Goal: Task Accomplishment & Management: Use online tool/utility

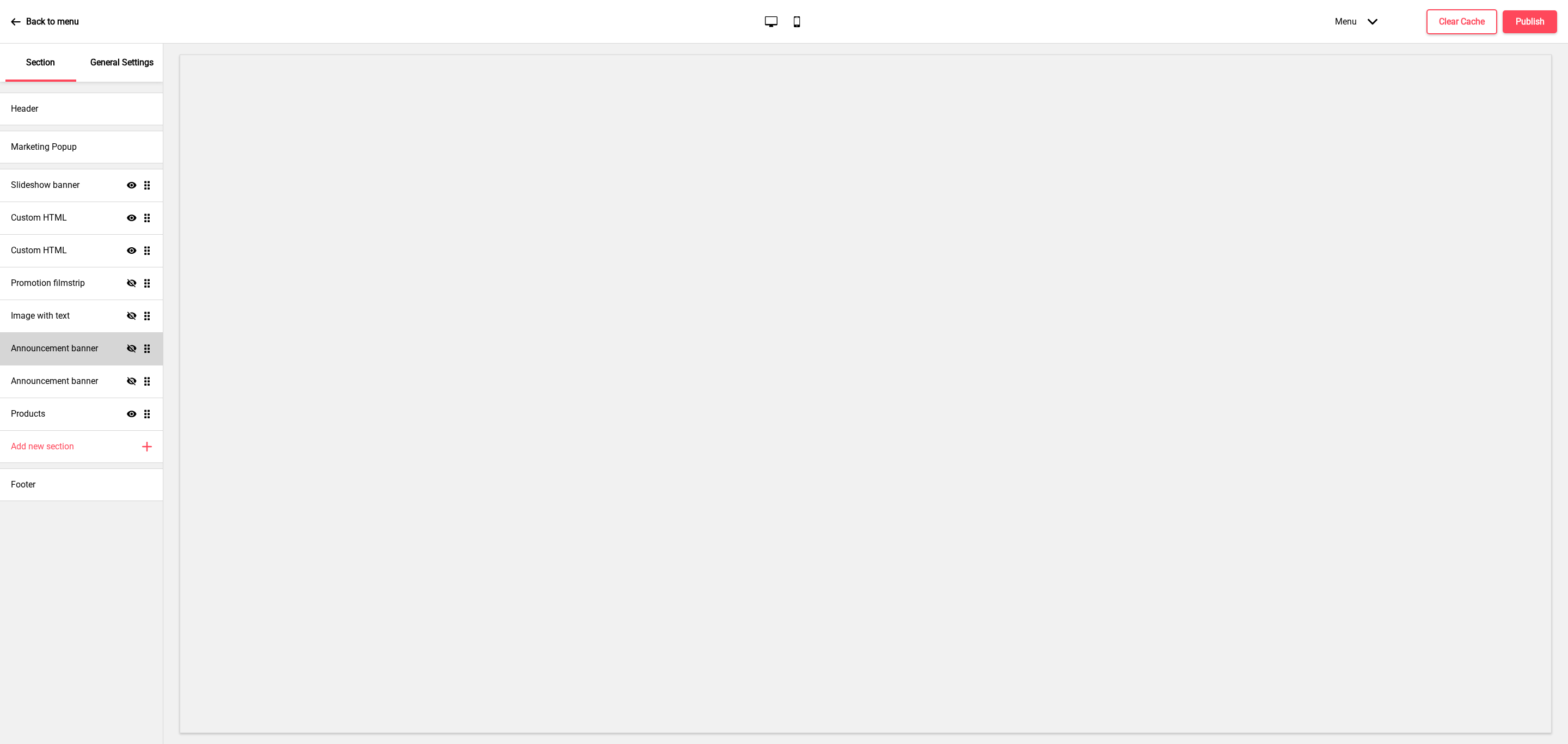
click at [95, 353] on h4 "Announcement banner" at bounding box center [54, 348] width 87 height 12
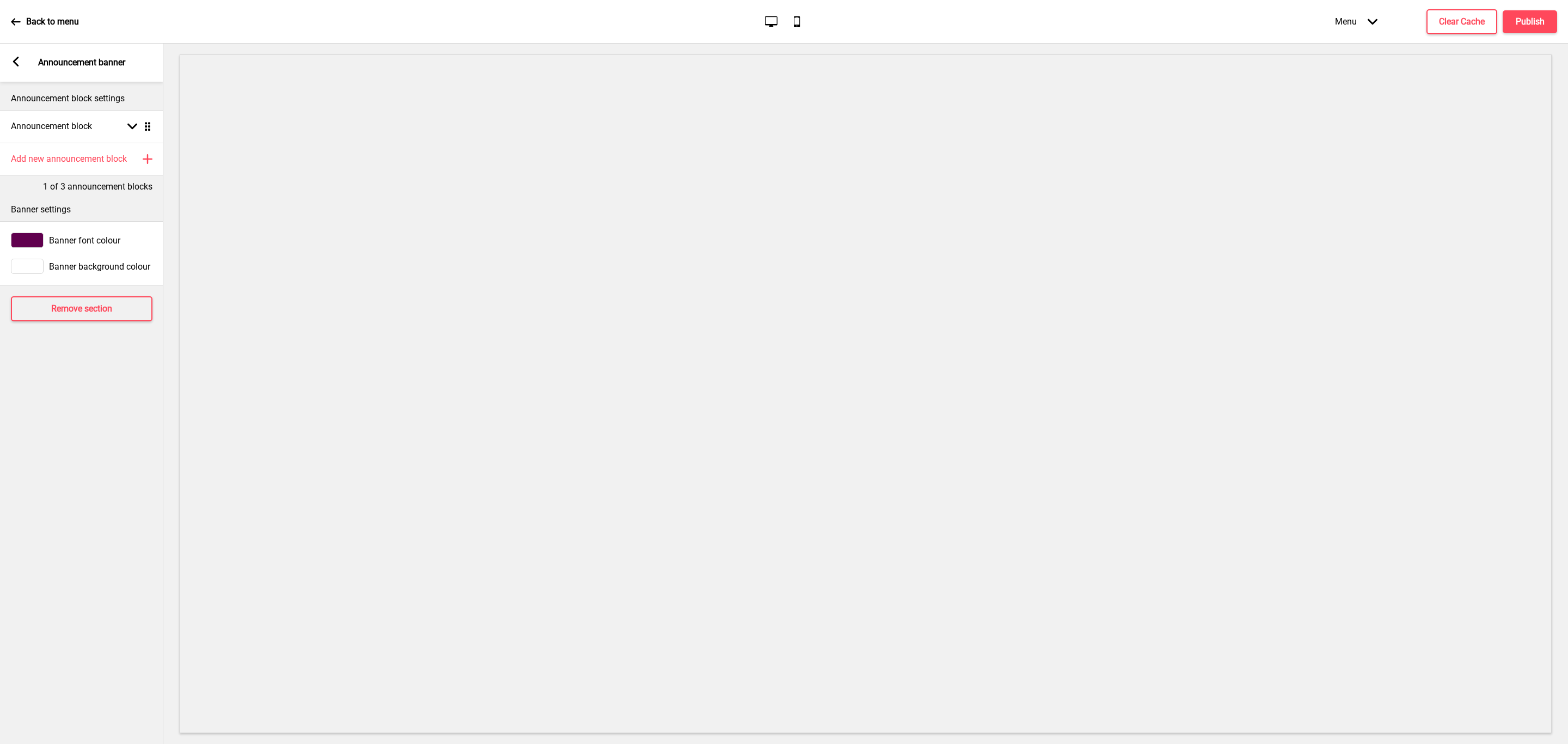
click at [11, 62] on rect at bounding box center [16, 61] width 10 height 10
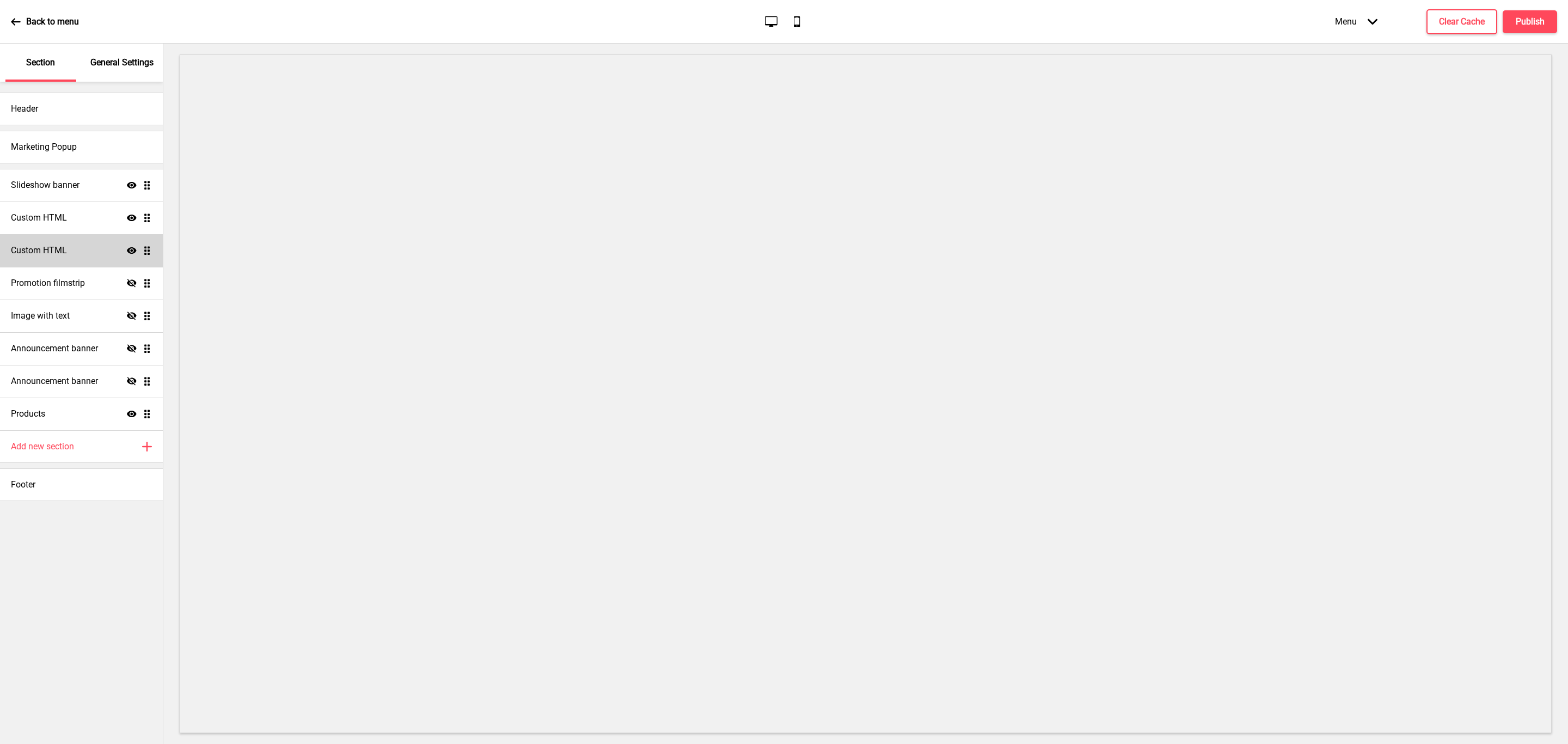
click at [91, 238] on div "Custom HTML Show Drag" at bounding box center [81, 251] width 163 height 33
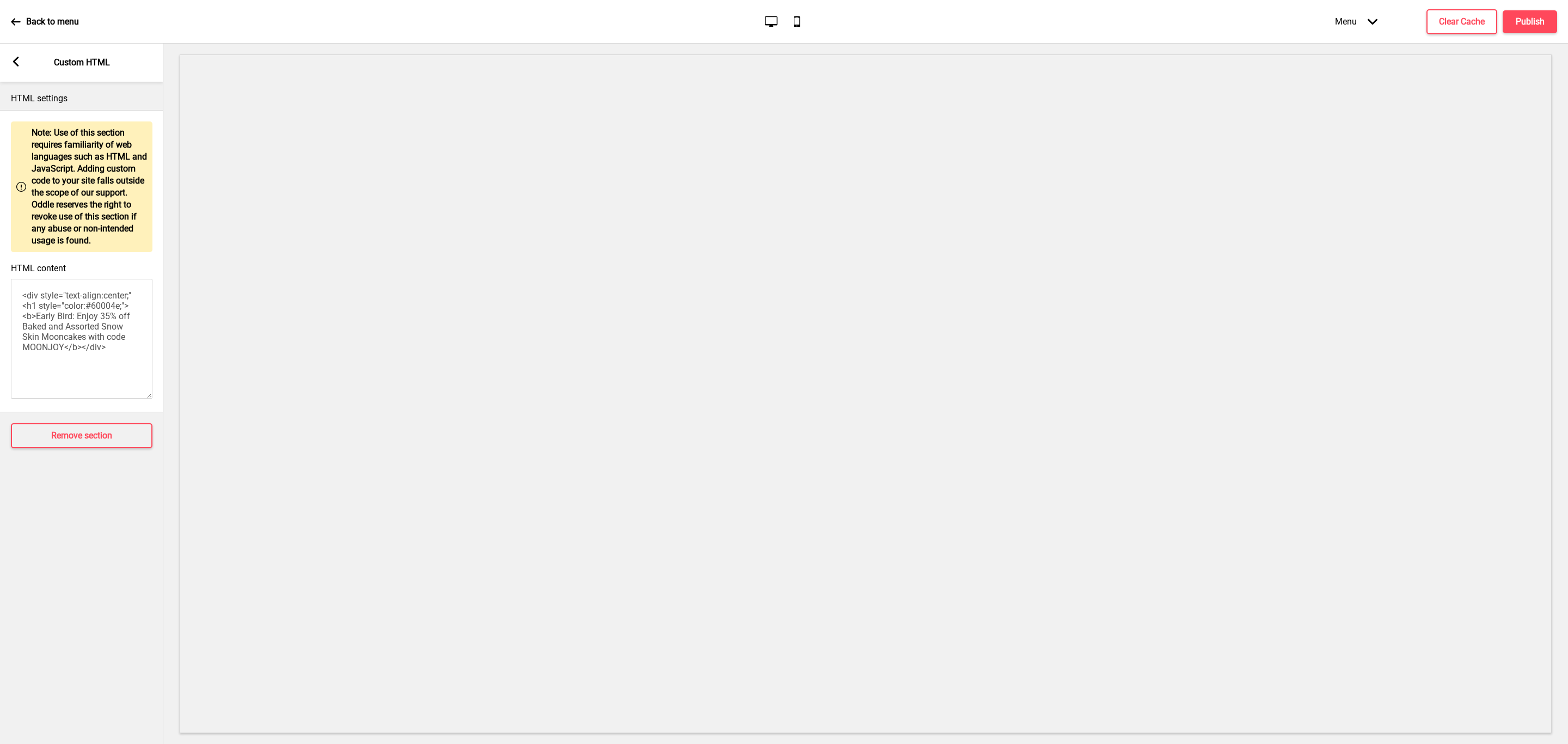
click at [17, 64] on rect at bounding box center [16, 61] width 10 height 10
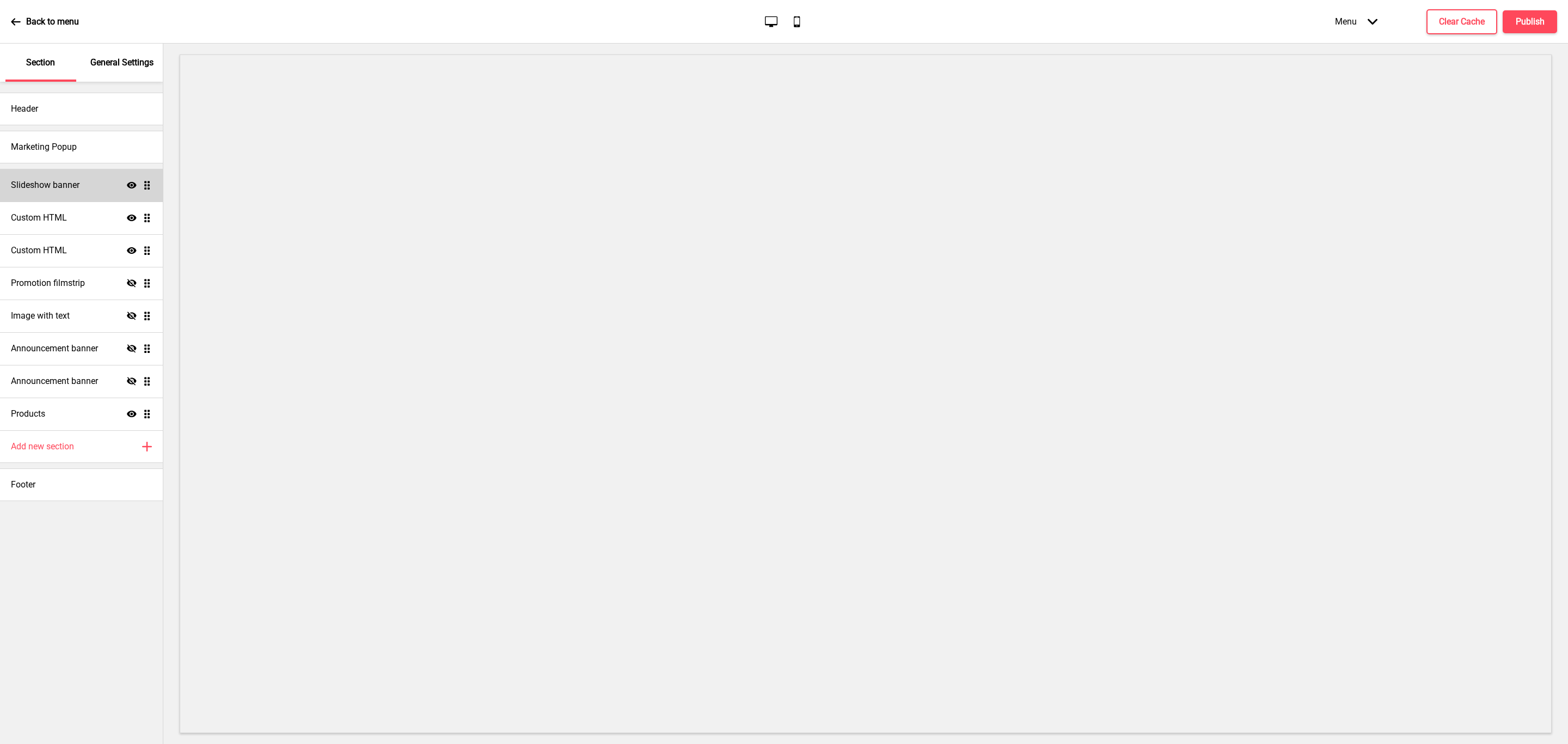
click at [65, 193] on div "Slideshow banner Show Drag" at bounding box center [81, 185] width 163 height 33
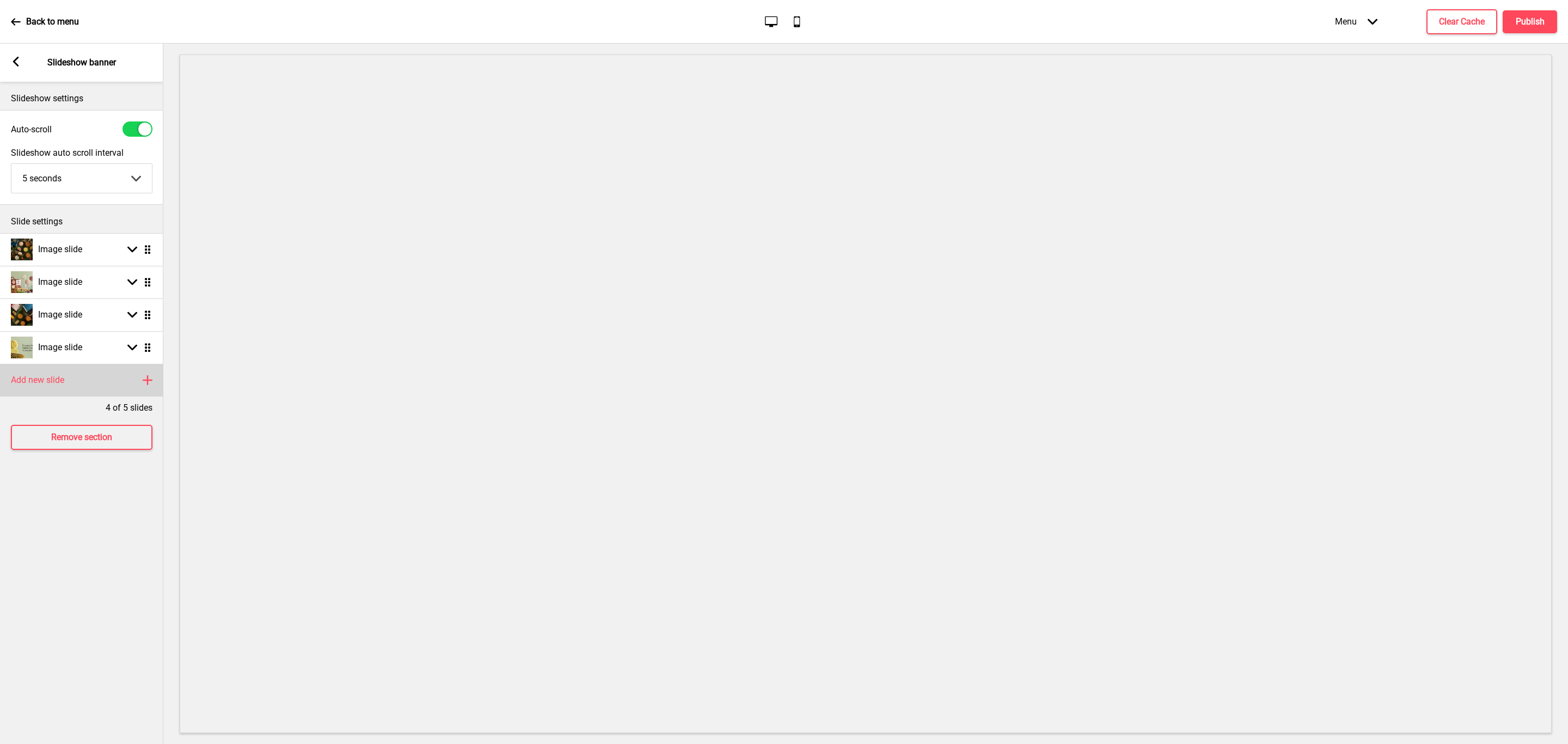
click at [121, 379] on div "Add new slide Plus" at bounding box center [82, 381] width 163 height 33
click at [135, 383] on rect at bounding box center [132, 380] width 10 height 10
select select "right"
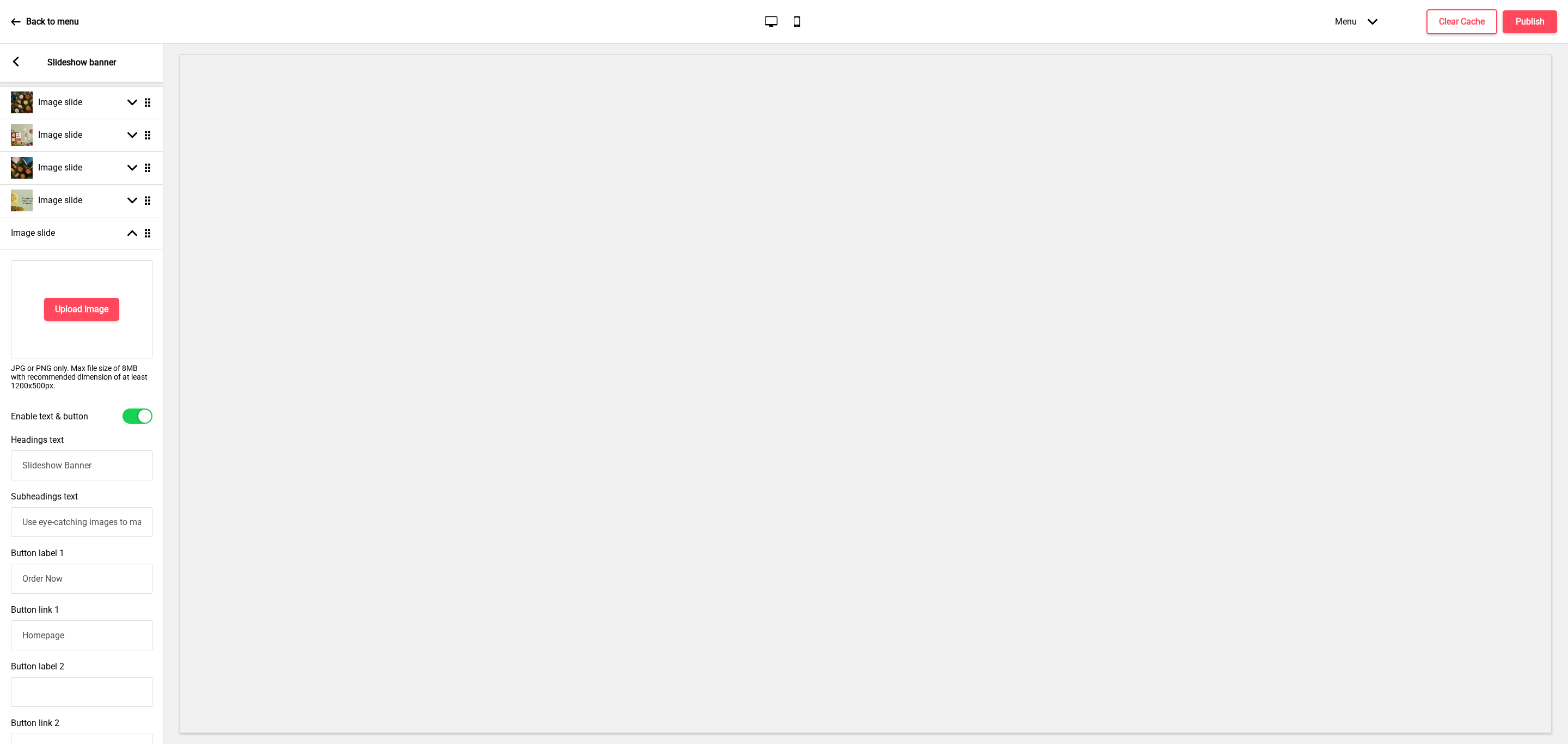
scroll to position [133, 0]
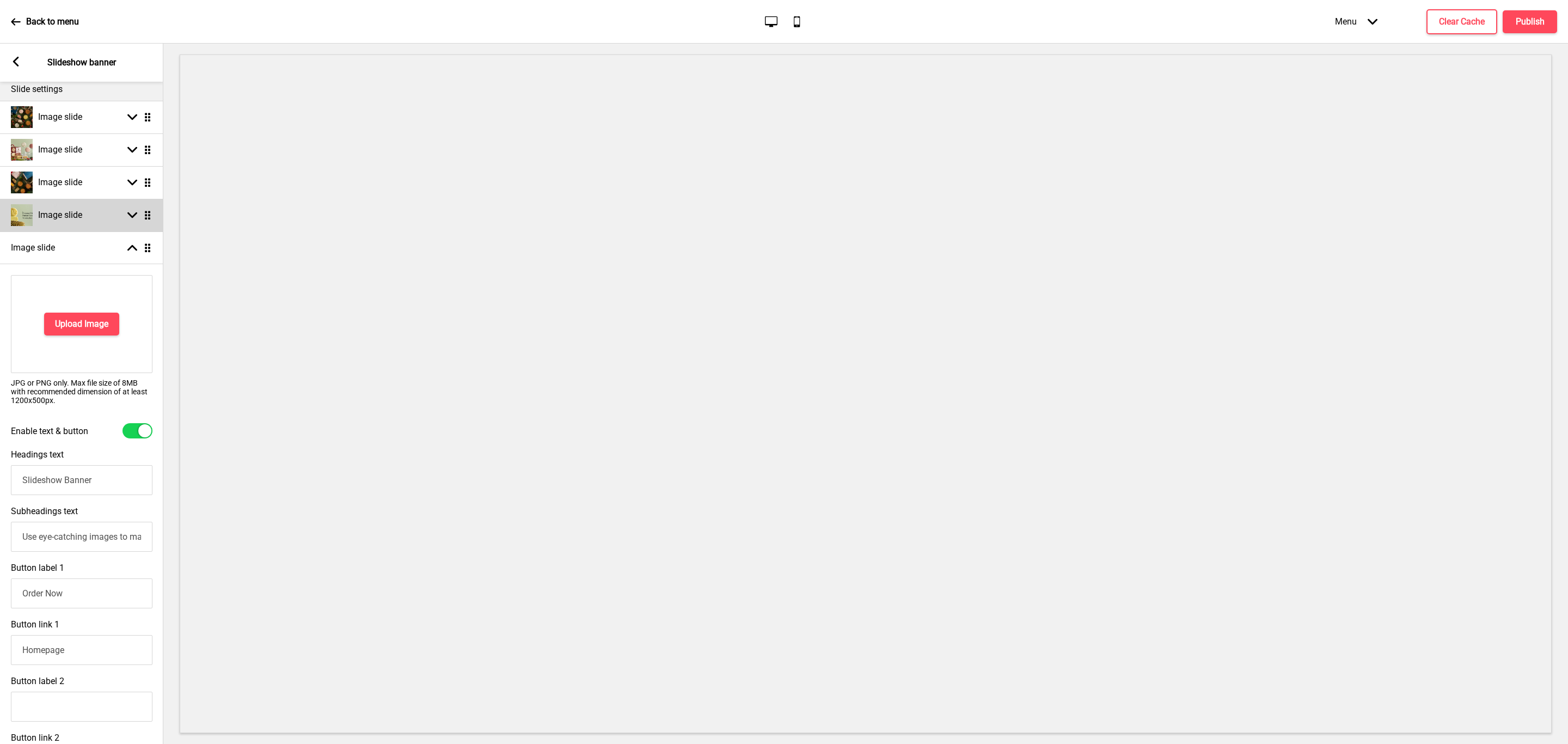
click at [112, 212] on div "Image slide Arrow down Drag" at bounding box center [82, 215] width 163 height 33
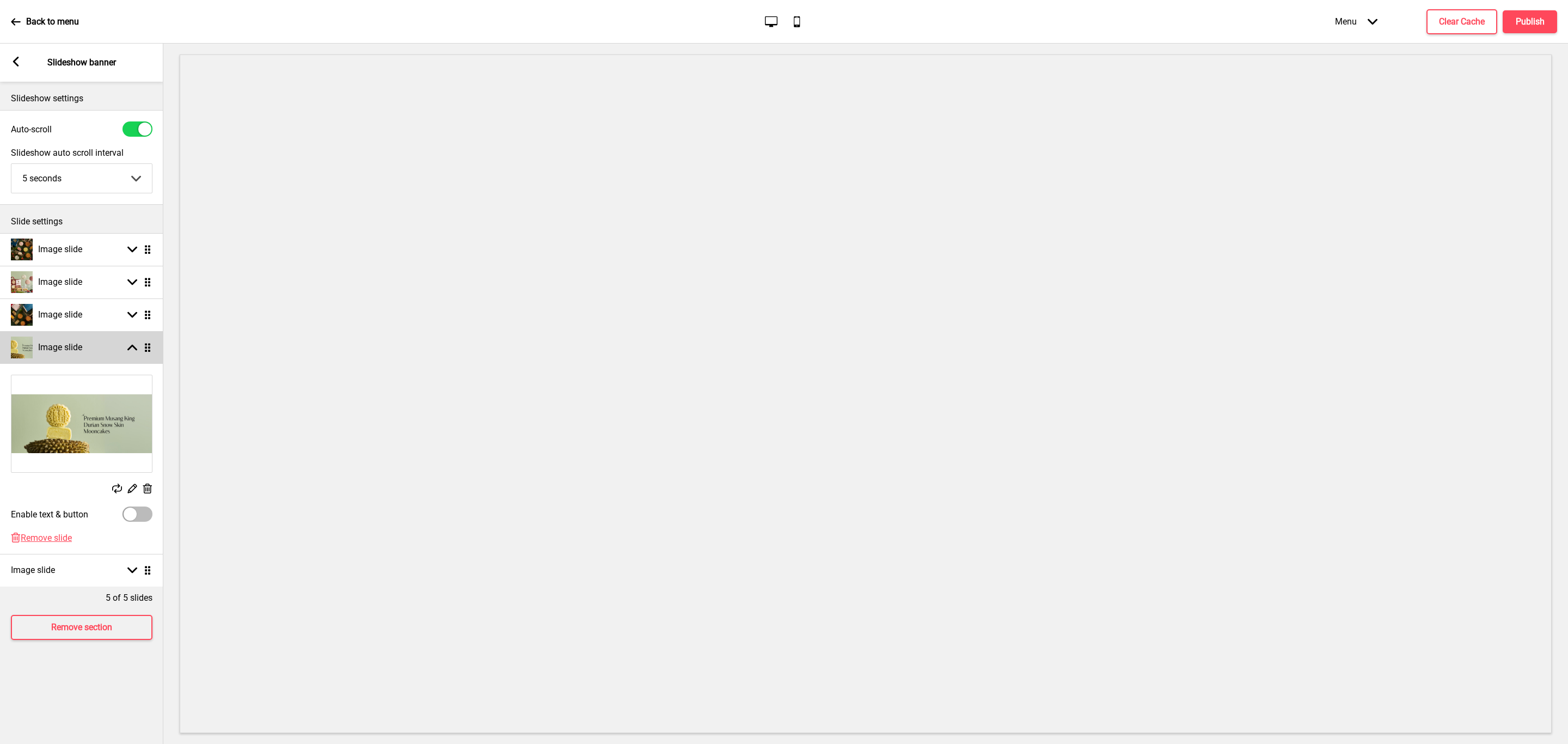
scroll to position [0, 0]
click at [93, 574] on div "Image slide Arrow down Drag" at bounding box center [82, 570] width 163 height 33
select select "right"
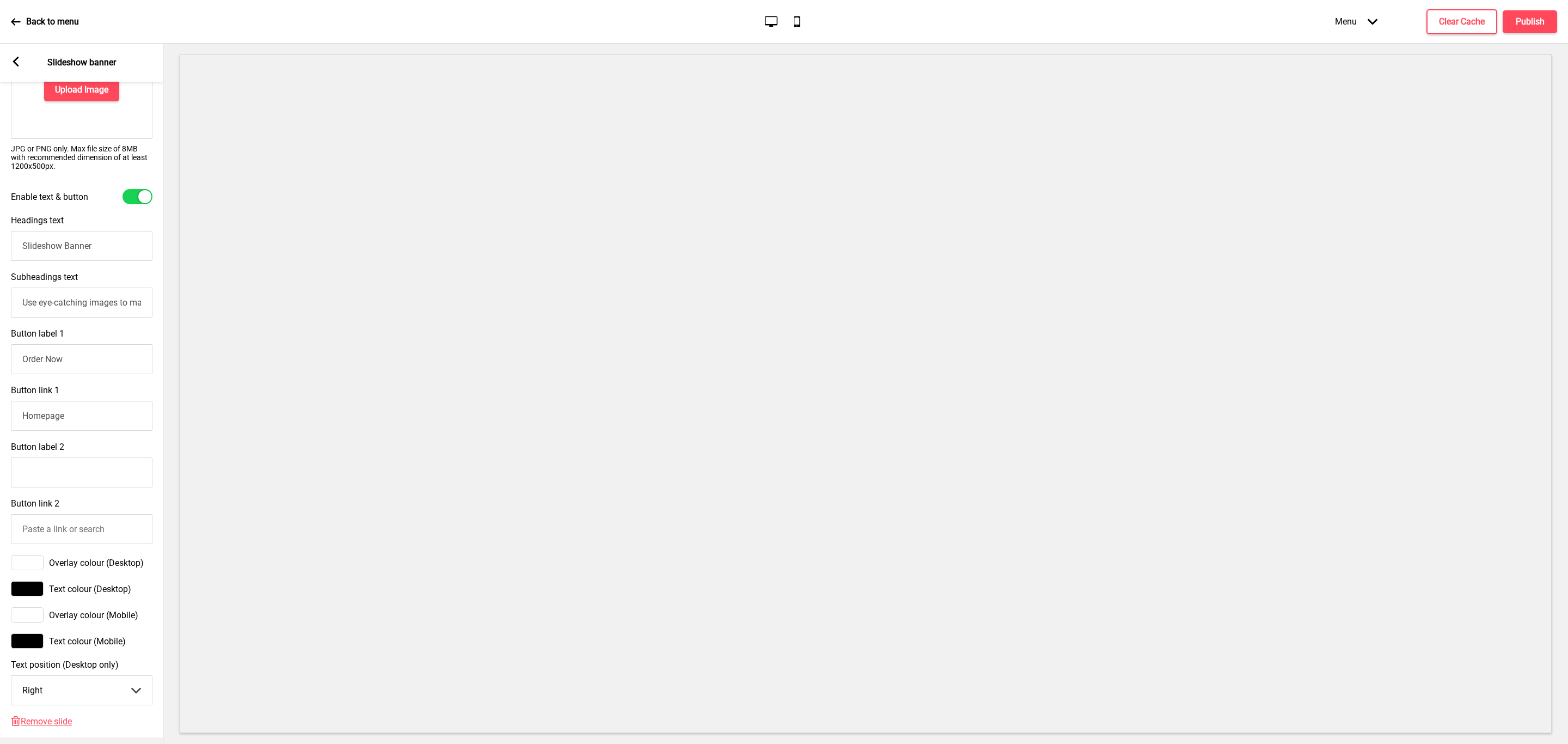
scroll to position [459, 0]
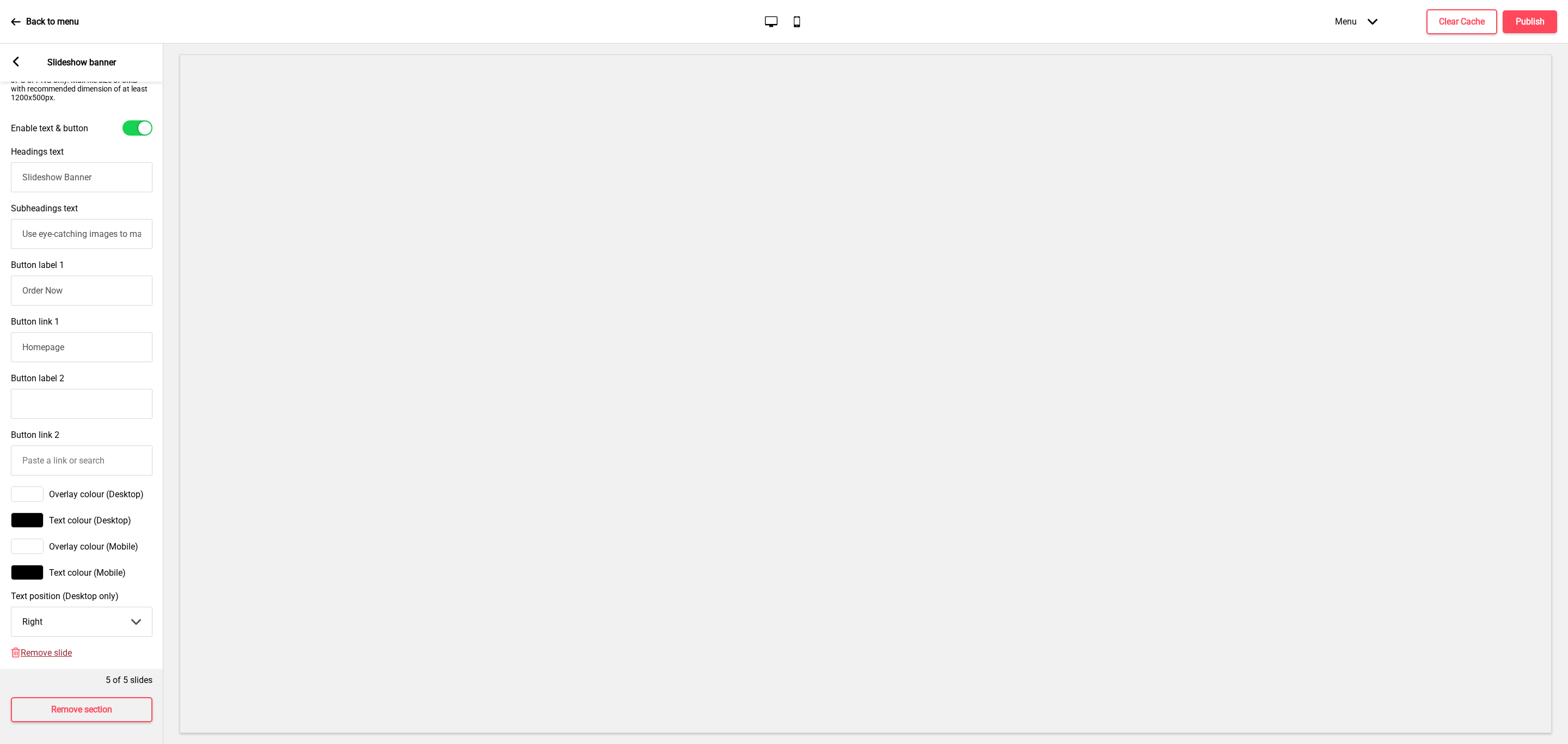
click at [41, 648] on span "Remove slide" at bounding box center [46, 653] width 52 height 10
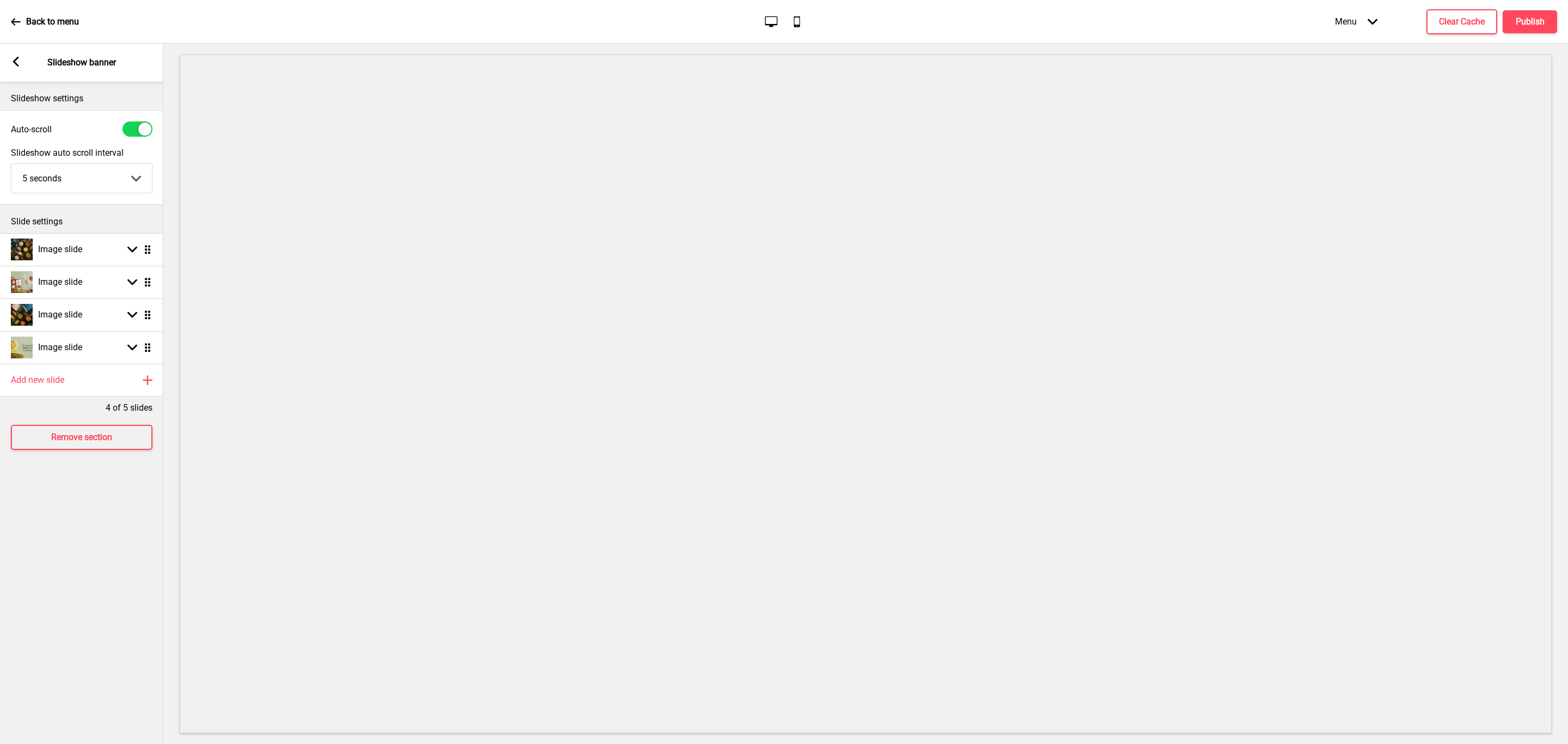
scroll to position [0, 0]
click at [12, 60] on rect at bounding box center [16, 61] width 10 height 10
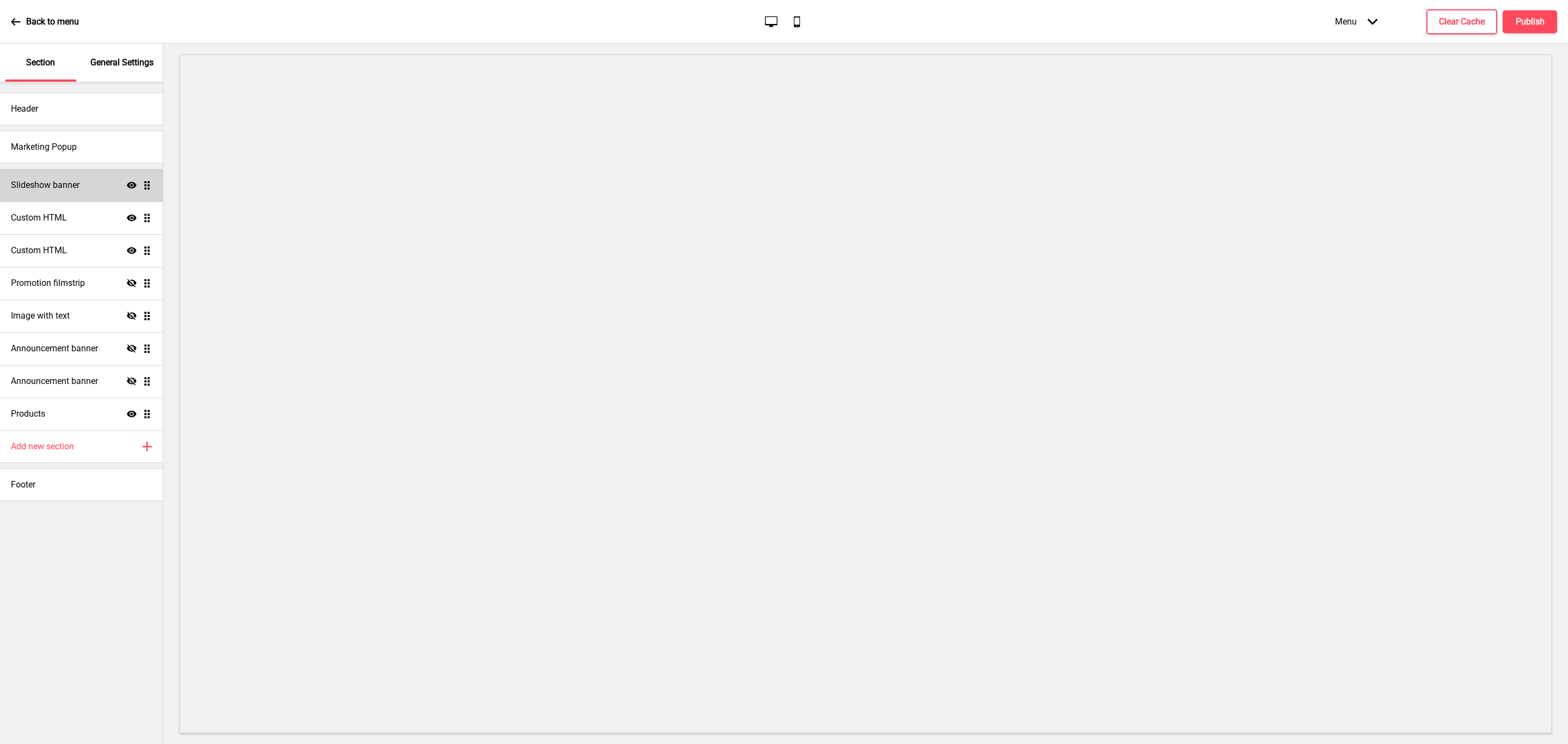
click at [105, 190] on div "Slideshow banner Show Drag" at bounding box center [81, 185] width 163 height 33
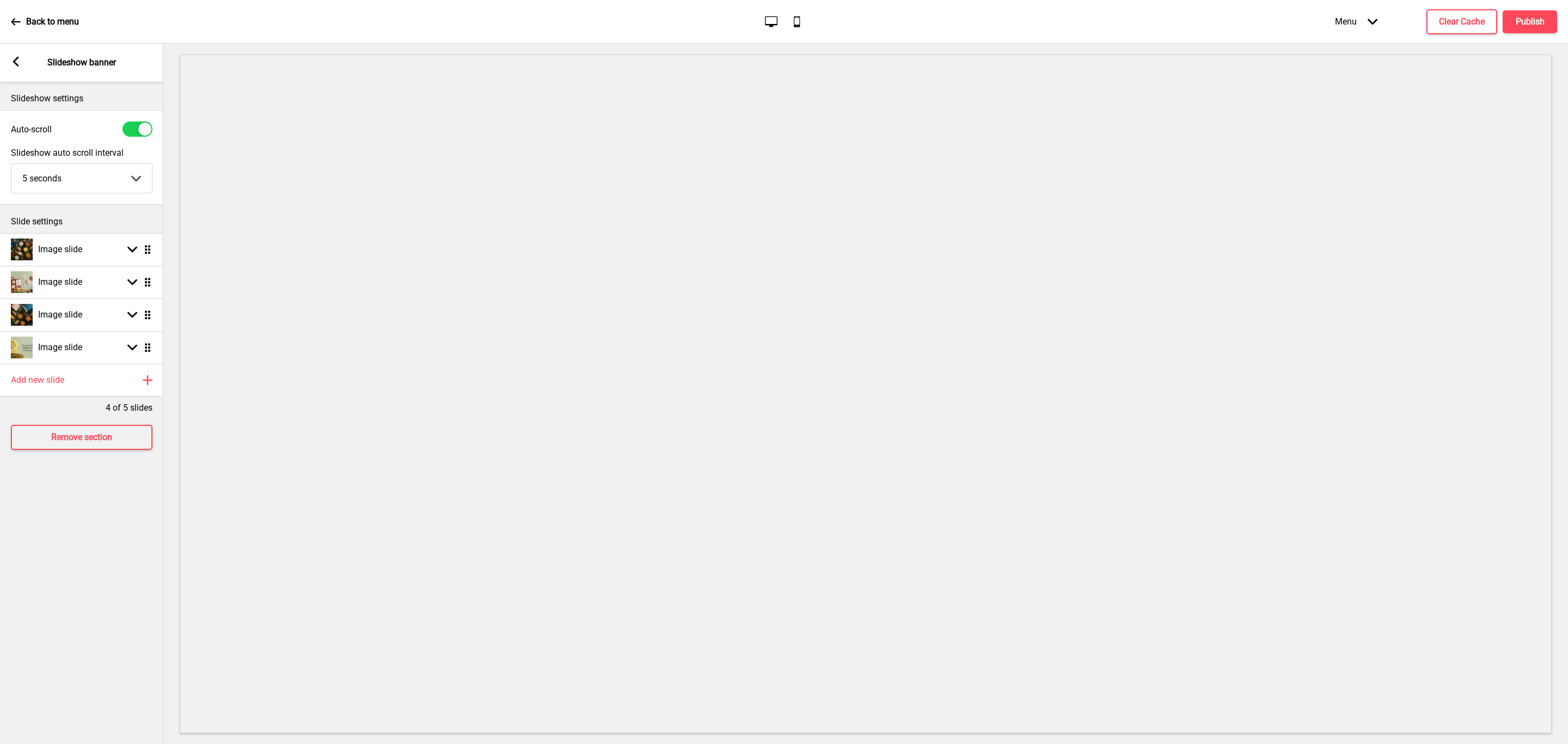
click at [21, 23] on div "Back to menu" at bounding box center [45, 21] width 68 height 30
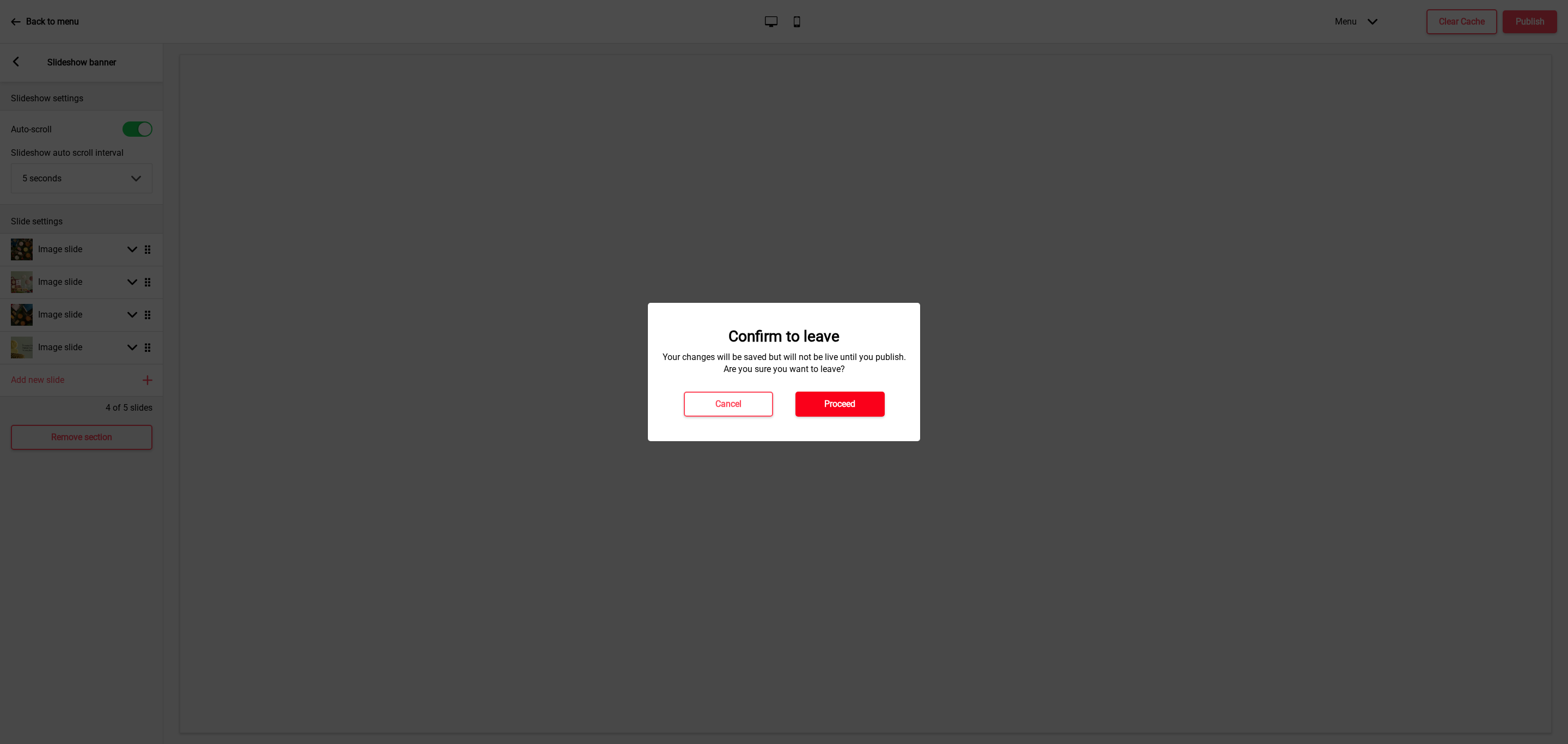
click at [851, 396] on button "Proceed" at bounding box center [840, 404] width 89 height 25
